Goal: Task Accomplishment & Management: Manage account settings

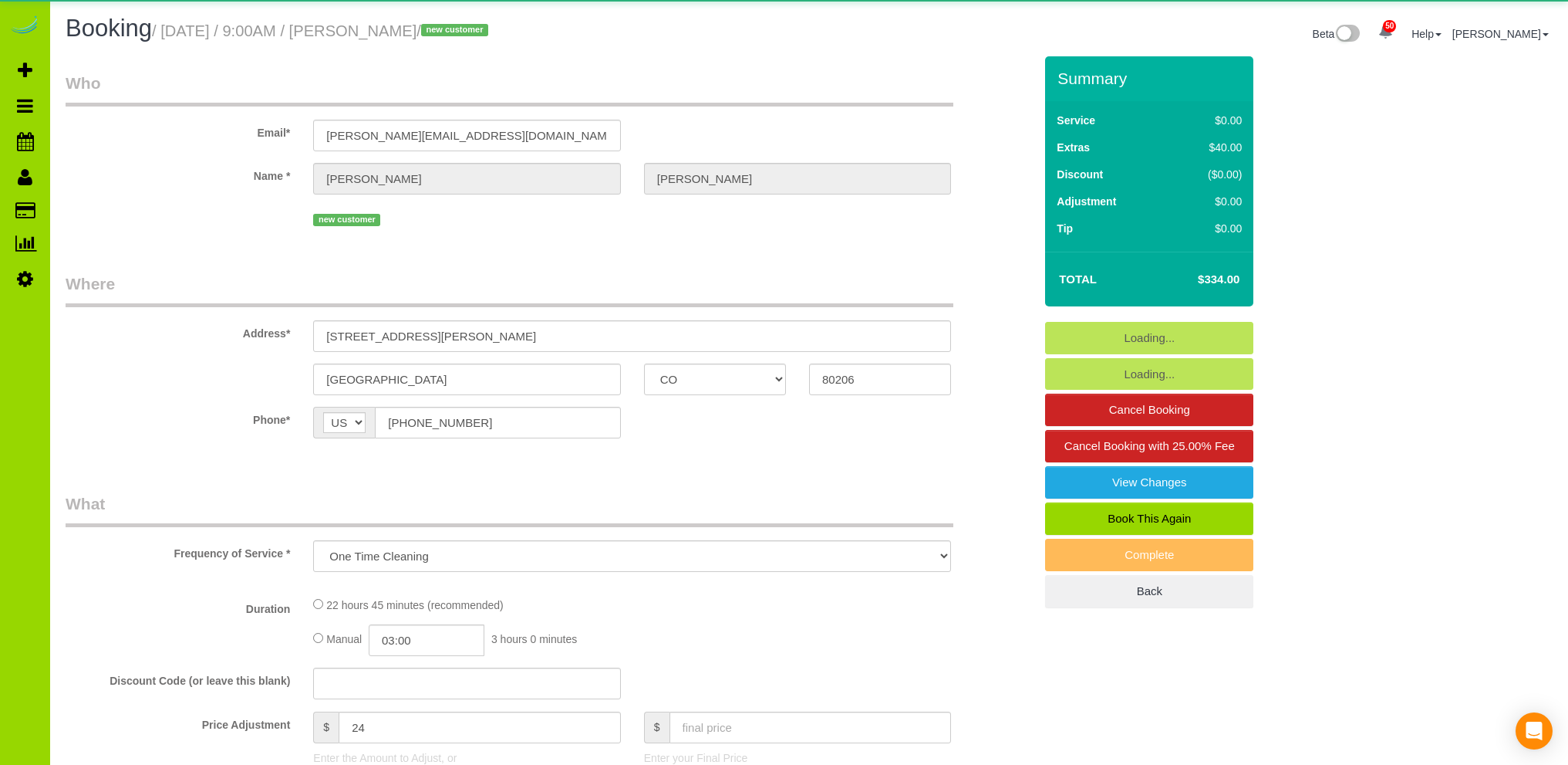
select select "CO"
select select "number:5"
select select "number:19"
select select "spot1"
select select "4"
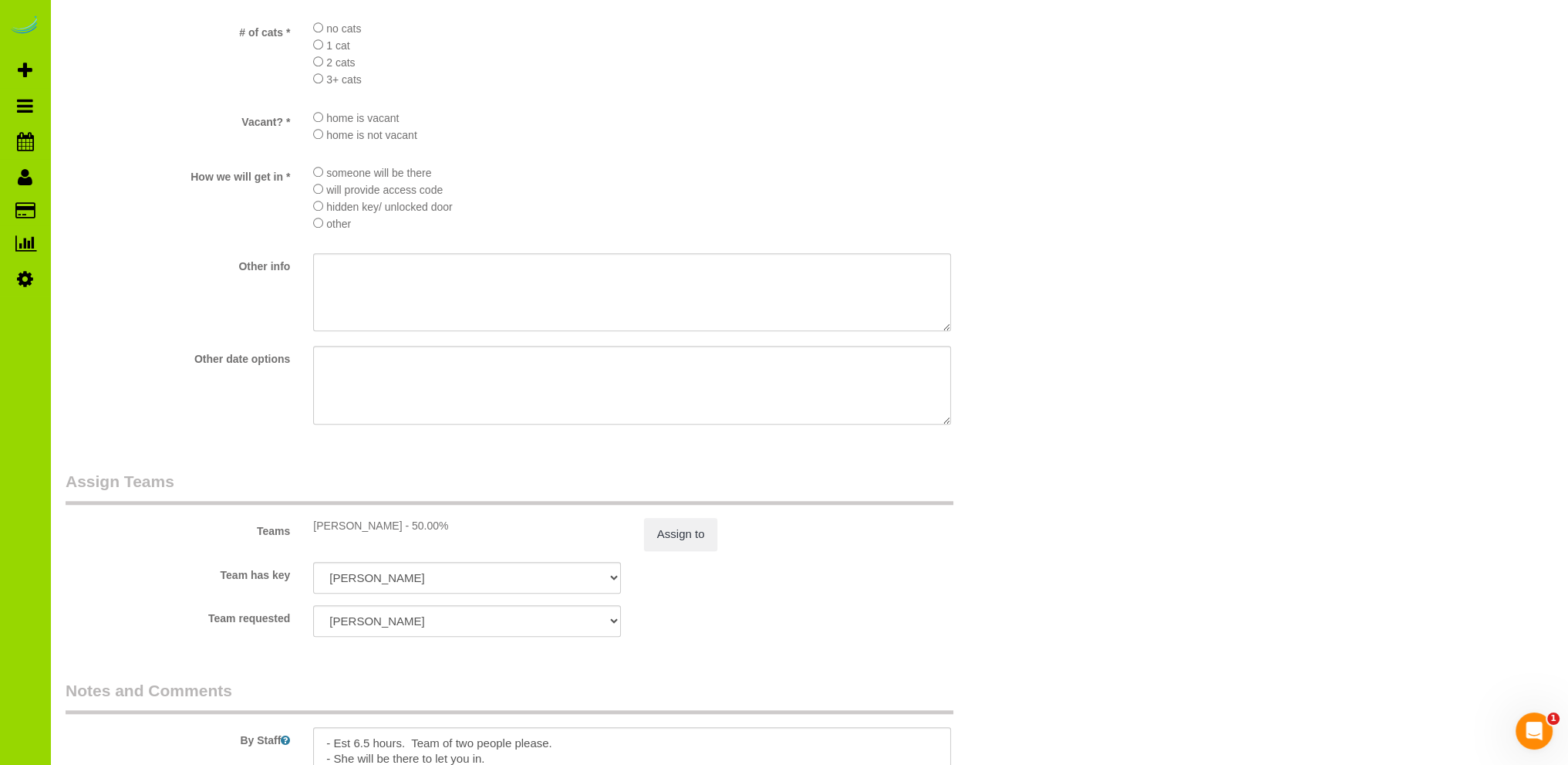
scroll to position [2090, 0]
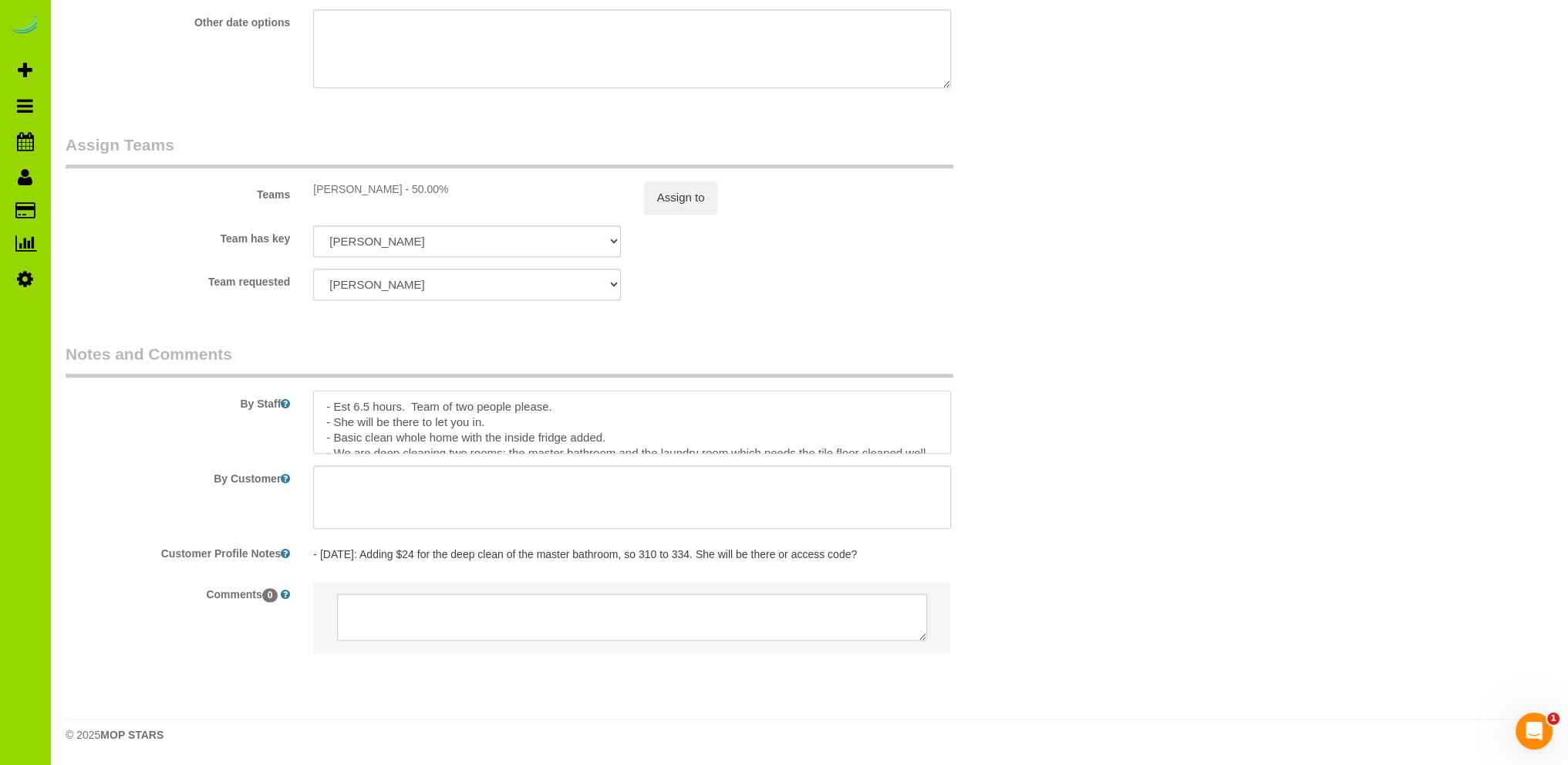
click at [530, 421] on textarea at bounding box center [632, 423] width 638 height 64
paste textarea "got a notice that the city of [GEOGRAPHIC_DATA] is pa ing the street in front o…"
drag, startPoint x: 489, startPoint y: 428, endPoint x: 543, endPoint y: 398, distance: 61.8
click at [490, 428] on textarea at bounding box center [632, 423] width 638 height 64
click at [660, 422] on textarea at bounding box center [632, 423] width 638 height 64
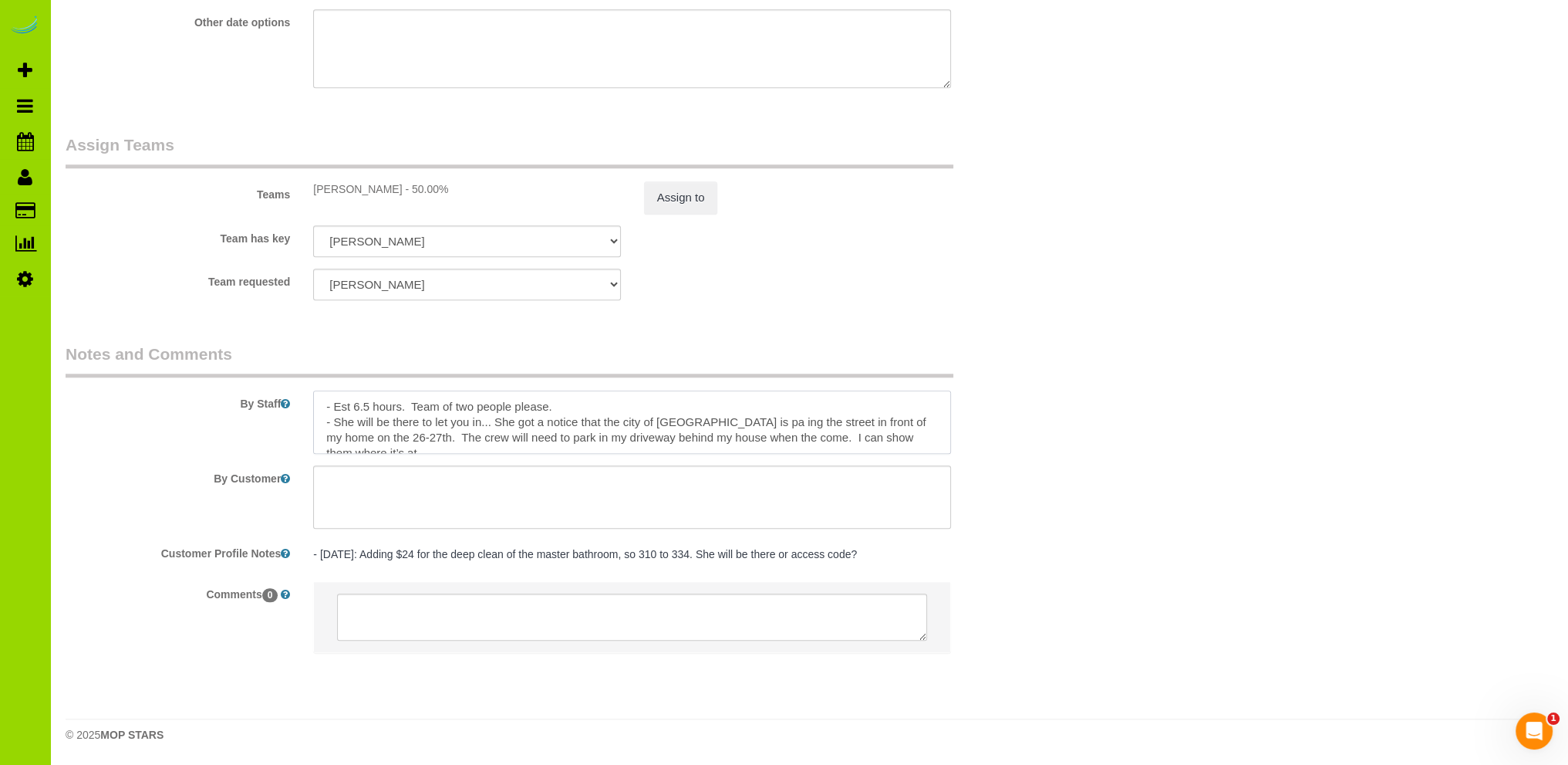
click at [726, 425] on textarea at bounding box center [632, 423] width 638 height 64
click at [864, 423] on textarea at bounding box center [632, 423] width 638 height 64
click at [461, 435] on textarea at bounding box center [632, 423] width 638 height 64
click at [414, 437] on textarea at bounding box center [632, 423] width 638 height 64
click at [445, 437] on textarea at bounding box center [632, 423] width 638 height 64
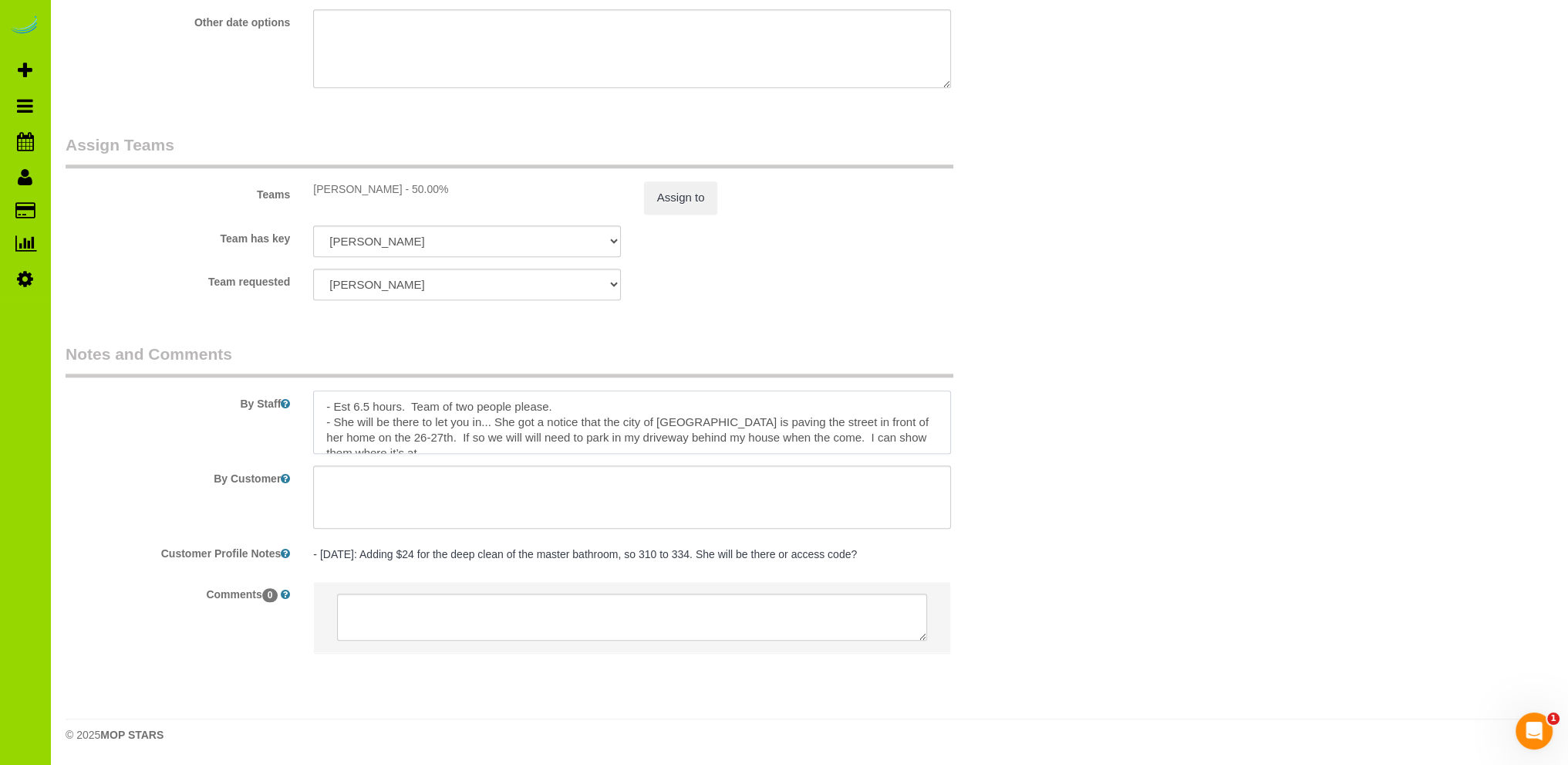
click at [570, 441] on textarea at bounding box center [632, 423] width 638 height 64
click at [796, 437] on textarea at bounding box center [632, 423] width 638 height 64
click at [725, 438] on textarea at bounding box center [632, 423] width 638 height 64
click at [822, 434] on textarea at bounding box center [632, 423] width 638 height 64
click at [883, 437] on textarea at bounding box center [632, 423] width 638 height 64
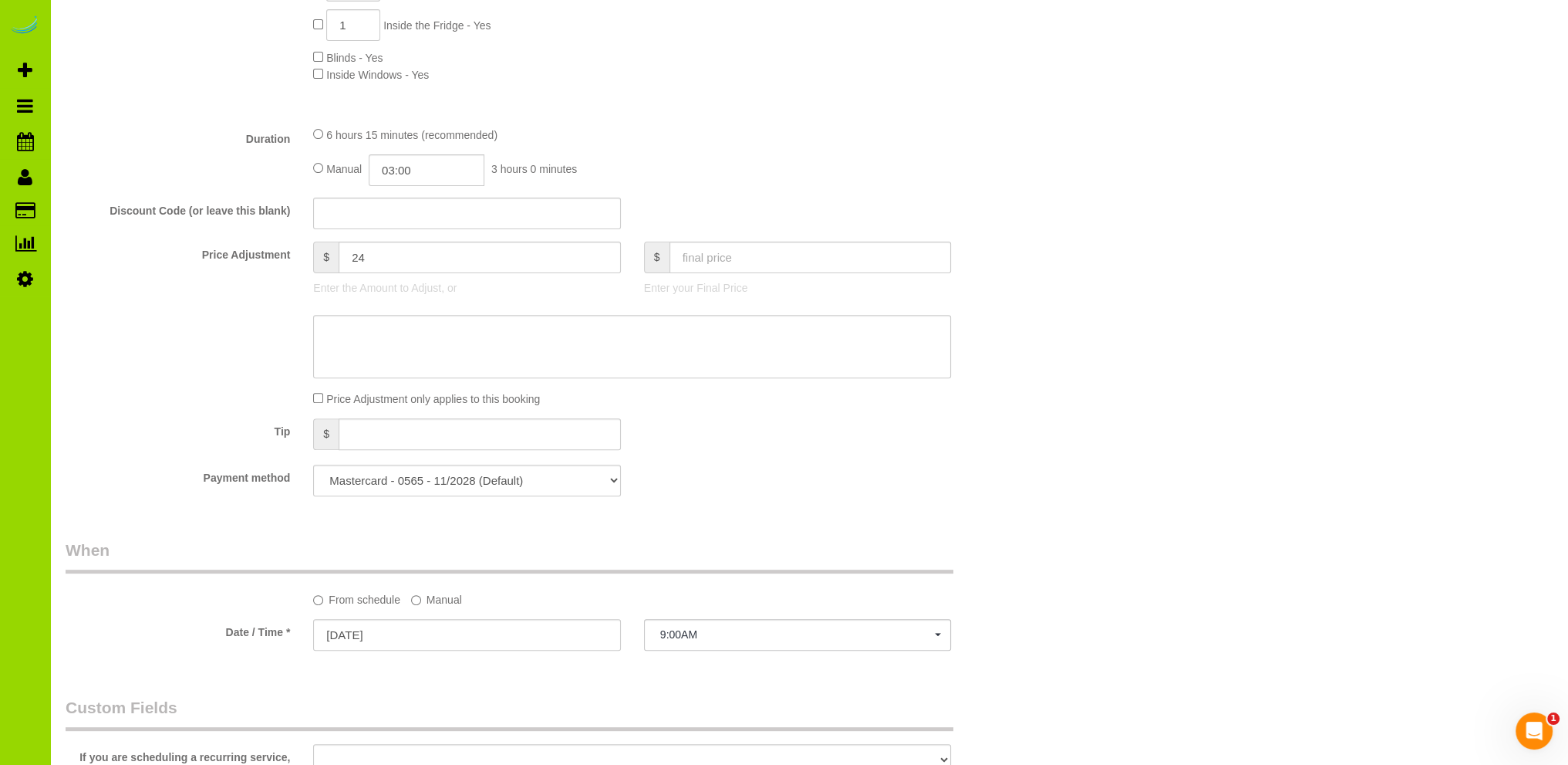
scroll to position [154, 0]
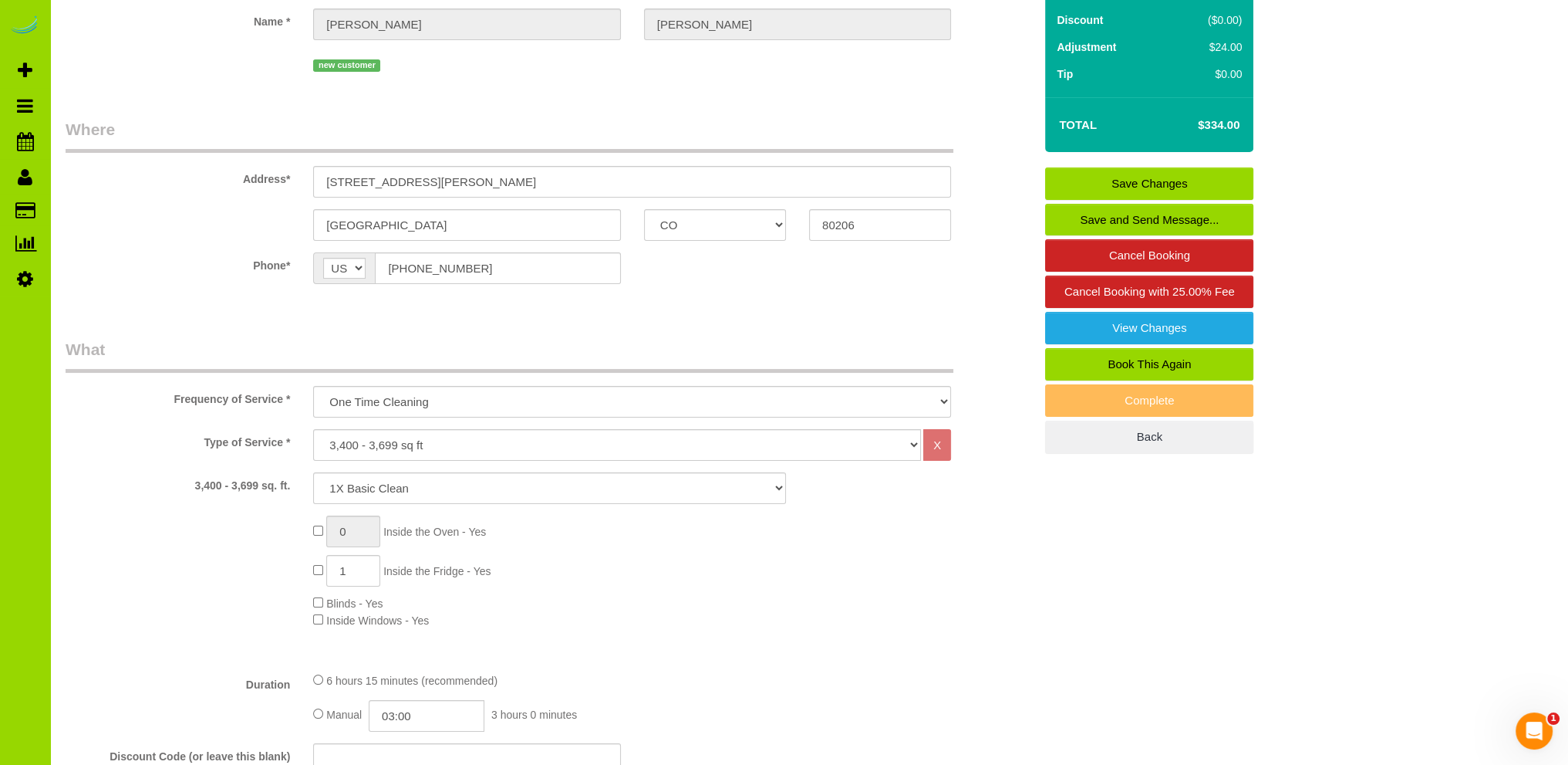
type textarea "- Est 6.5 hours. Team of two people please. - She will be there to let you in..…"
click at [1154, 179] on link "Save Changes" at bounding box center [1150, 183] width 208 height 33
